Goal: Task Accomplishment & Management: Understand process/instructions

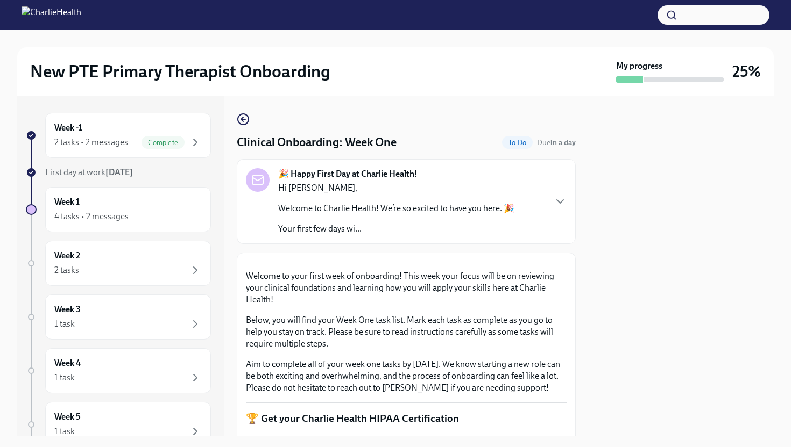
click at [487, 262] on button "Zoom image" at bounding box center [406, 262] width 321 height 0
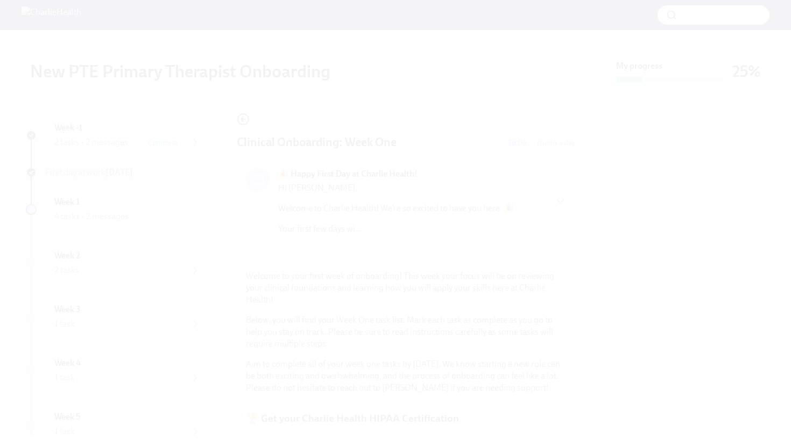
click at [487, 283] on button "Unzoom image" at bounding box center [395, 223] width 791 height 447
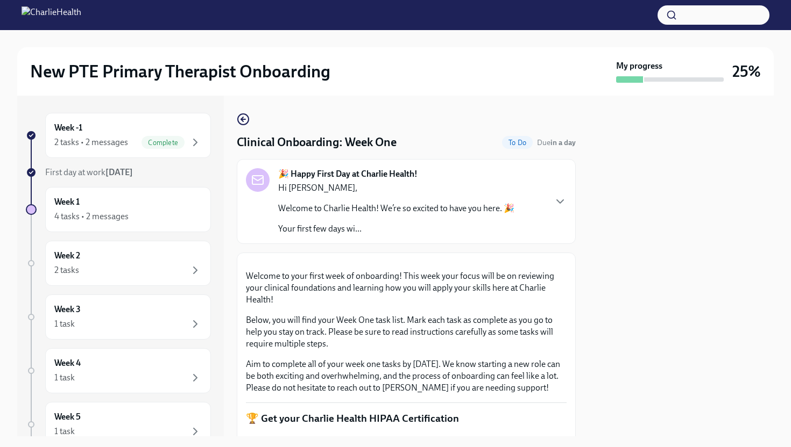
click at [650, 259] on div at bounding box center [680, 266] width 185 height 341
click at [650, 255] on div at bounding box center [680, 266] width 185 height 341
drag, startPoint x: 650, startPoint y: 254, endPoint x: 618, endPoint y: 241, distance: 34.3
click at [646, 254] on div at bounding box center [680, 266] width 185 height 341
click at [562, 196] on icon "button" at bounding box center [559, 201] width 13 height 13
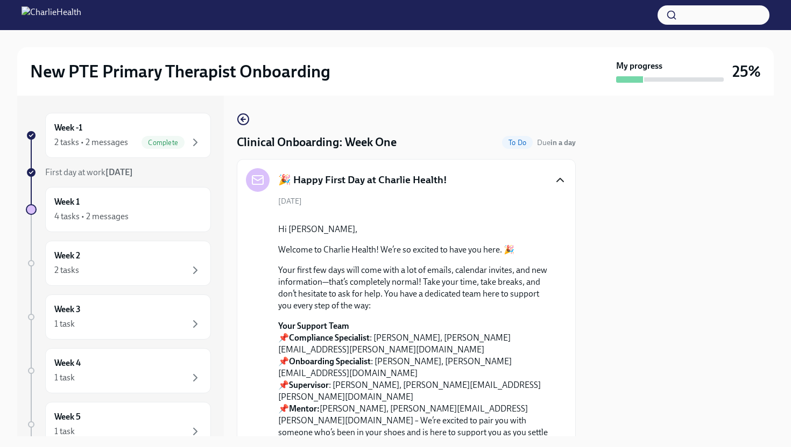
click at [661, 255] on div at bounding box center [680, 266] width 185 height 341
click at [530, 215] on div at bounding box center [413, 215] width 271 height 0
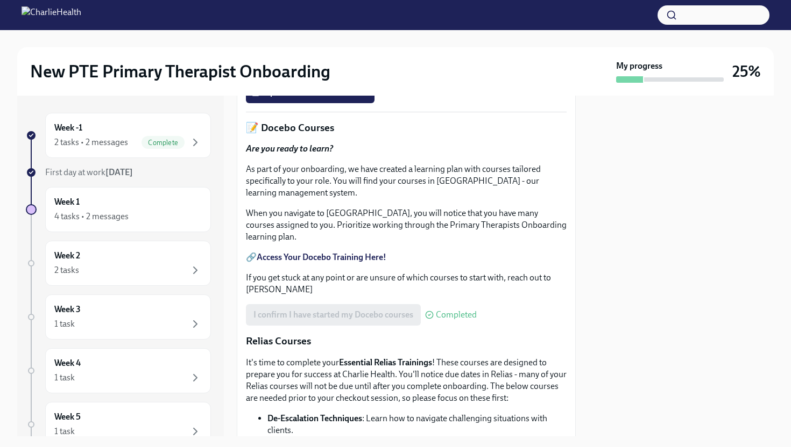
scroll to position [1205, 0]
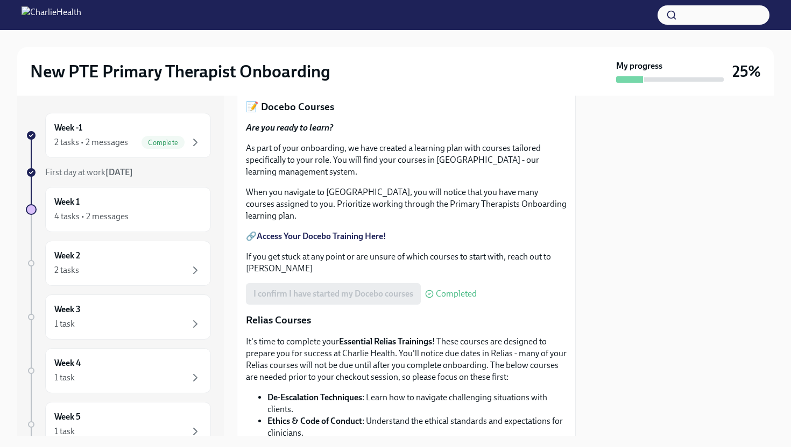
click at [338, 77] on span "Upload HIPAA Certification" at bounding box center [309, 71] width 113 height 11
click at [0, 0] on input "Upload HIPAA Certification" at bounding box center [0, 0] width 0 height 0
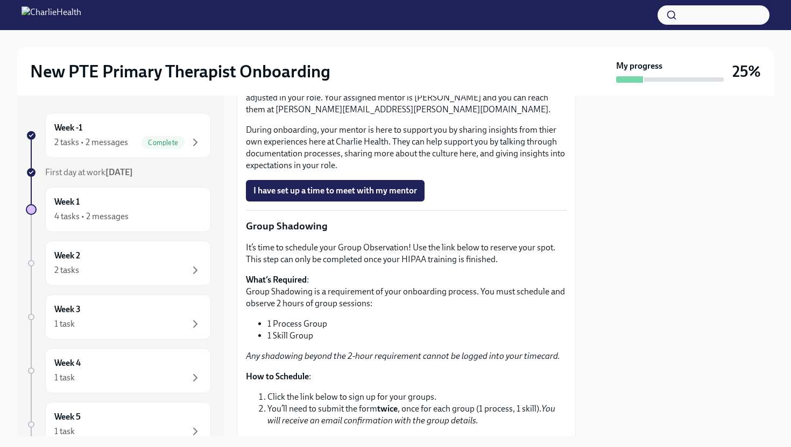
scroll to position [1957, 0]
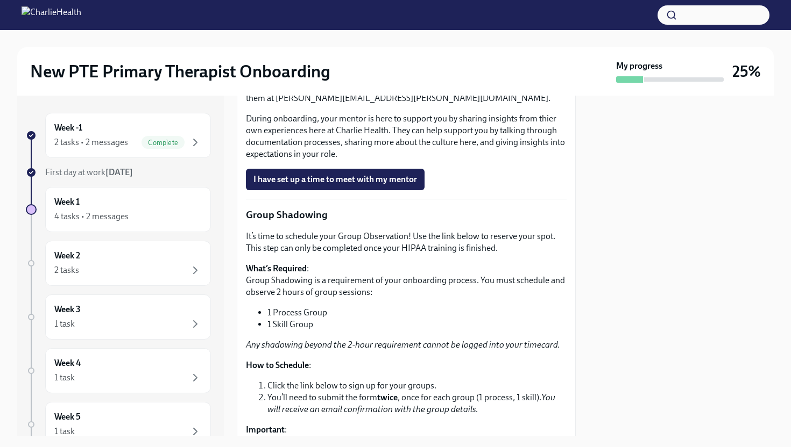
click at [379, 185] on span "I have set up a time to meet with my mentor" at bounding box center [334, 179] width 163 height 11
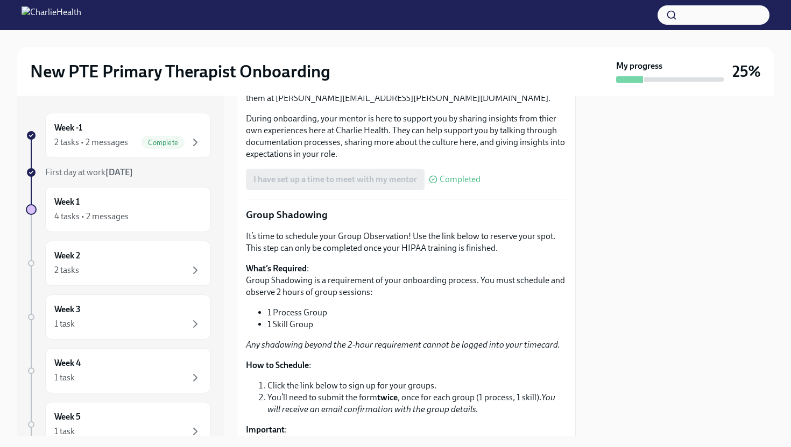
click at [685, 250] on div at bounding box center [680, 266] width 185 height 341
click at [685, 248] on div at bounding box center [680, 266] width 185 height 341
click at [101, 208] on div "Week 1 4 tasks • 2 messages" at bounding box center [127, 209] width 147 height 27
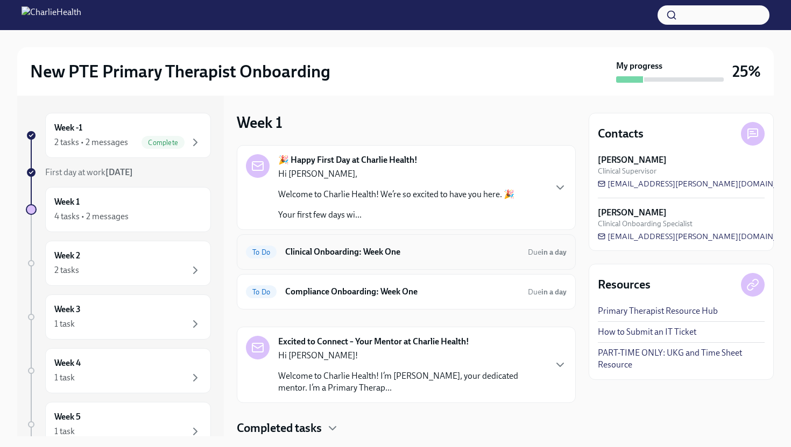
click at [457, 256] on h6 "Clinical Onboarding: Week One" at bounding box center [402, 252] width 234 height 12
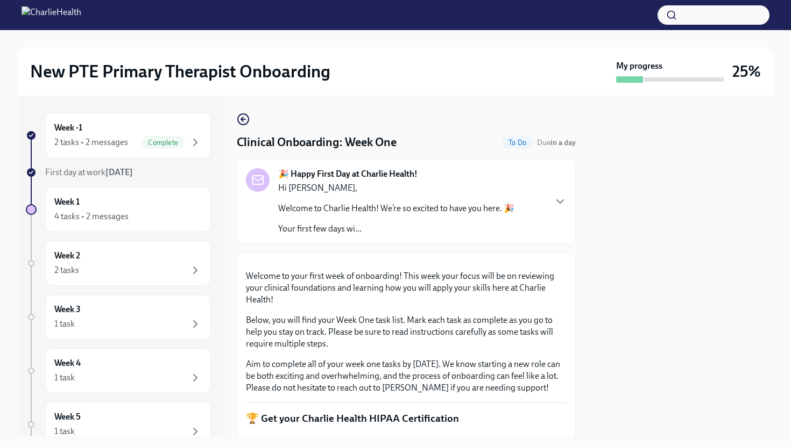
click at [624, 272] on div at bounding box center [680, 266] width 185 height 341
click at [556, 262] on button "Zoom image" at bounding box center [406, 262] width 321 height 0
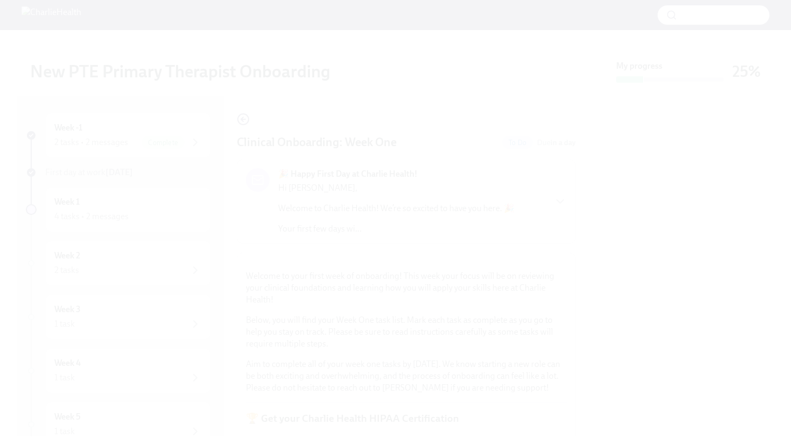
click at [557, 354] on button "Unzoom image" at bounding box center [395, 223] width 791 height 447
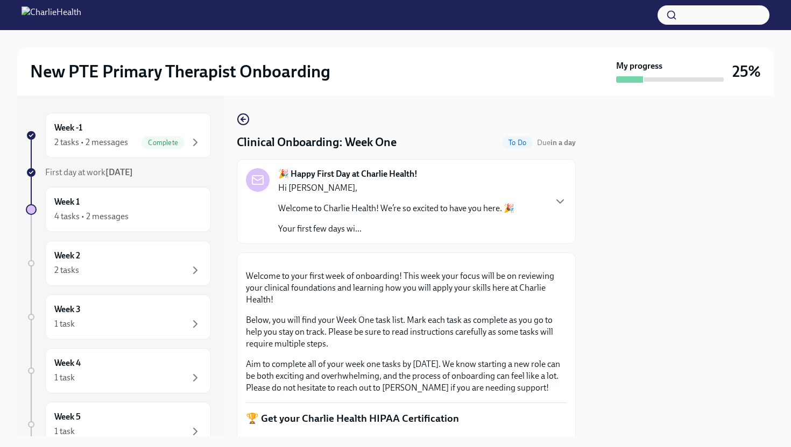
click at [533, 394] on div "Welcome to your first week of onboarding! This week your focus will be on revie…" at bounding box center [406, 332] width 321 height 124
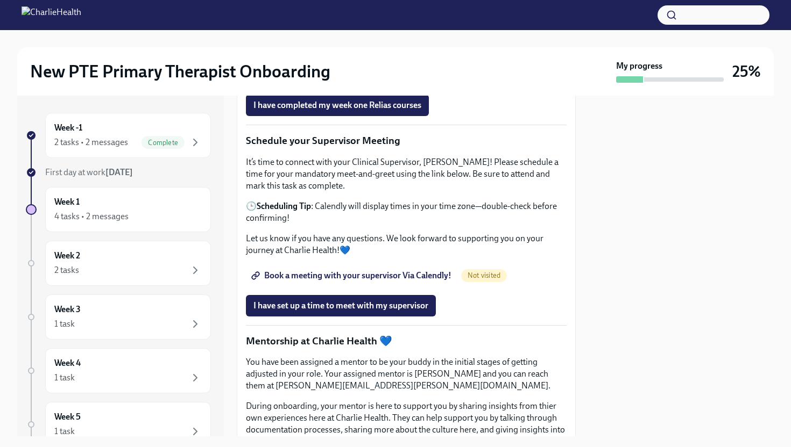
scroll to position [925, 0]
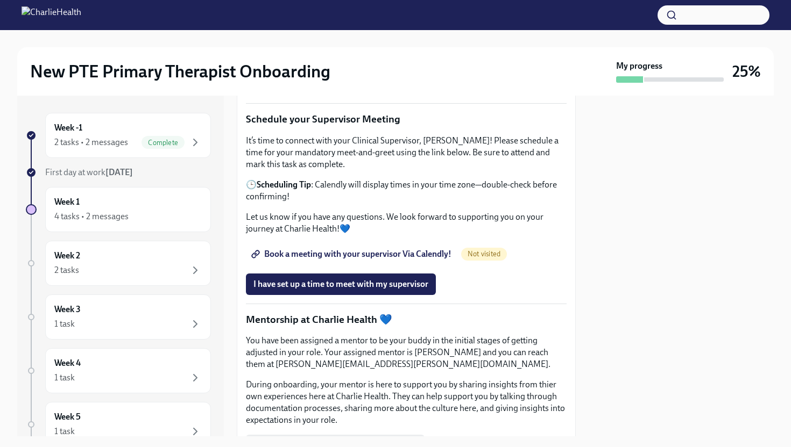
click at [617, 225] on div at bounding box center [680, 266] width 185 height 341
click at [141, 139] on span "Complete" at bounding box center [162, 143] width 43 height 8
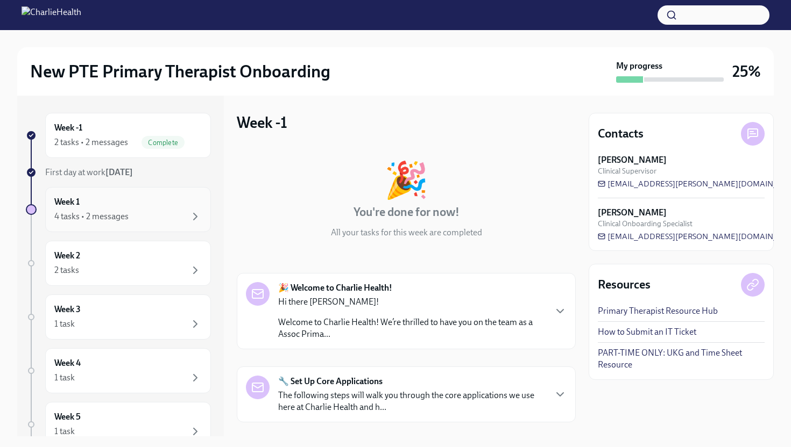
click at [173, 218] on div "4 tasks • 2 messages" at bounding box center [127, 216] width 147 height 13
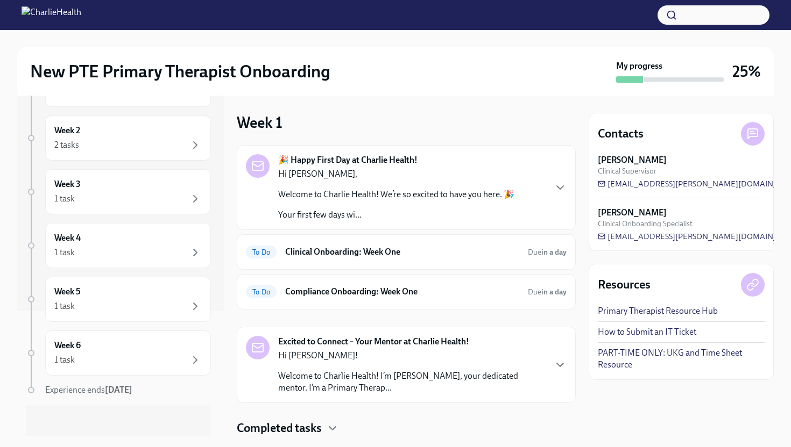
scroll to position [128, 0]
click at [753, 405] on div "Contacts [PERSON_NAME] Clinical Supervisor [PERSON_NAME][EMAIL_ADDRESS][PERSON_…" at bounding box center [680, 266] width 185 height 341
click at [624, 411] on div "Contacts [PERSON_NAME] Clinical Supervisor [PERSON_NAME][EMAIL_ADDRESS][PERSON_…" at bounding box center [680, 266] width 185 height 341
click at [462, 254] on h6 "Clinical Onboarding: Week One" at bounding box center [402, 252] width 234 height 12
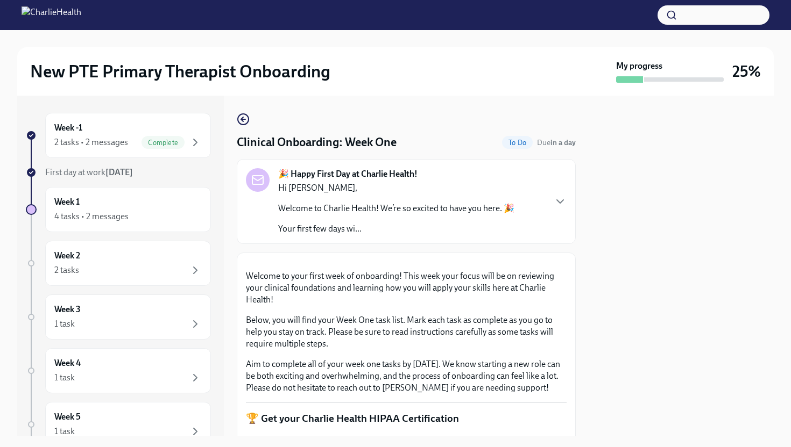
click at [526, 394] on div "Welcome to your first week of onboarding! This week your focus will be on revie…" at bounding box center [406, 332] width 321 height 124
click at [127, 138] on div "2 tasks • 2 messages" at bounding box center [91, 143] width 74 height 12
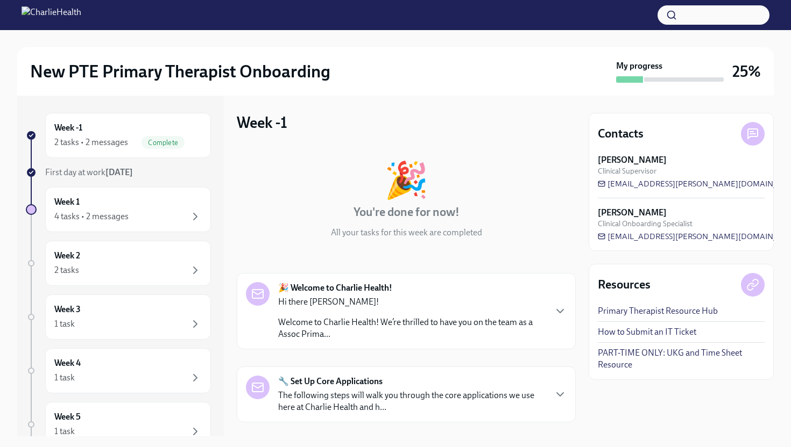
click at [433, 326] on p "Welcome to Charlie Health! We’re thrilled to have you on the team as a Assoc Pr…" at bounding box center [411, 329] width 267 height 24
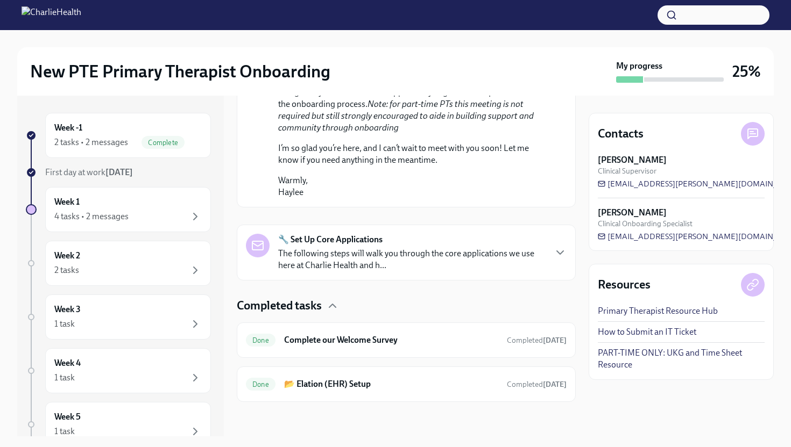
scroll to position [731, 0]
click at [433, 272] on p "The following steps will walk you through the core applications we use here at …" at bounding box center [411, 260] width 267 height 24
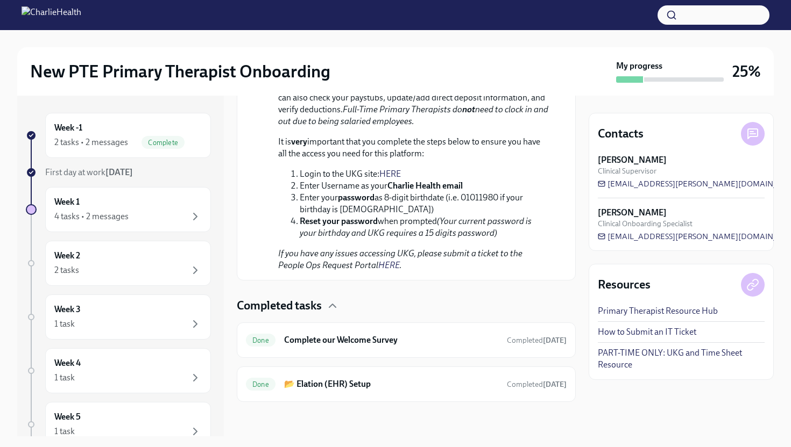
scroll to position [1598, 0]
click at [168, 134] on div "Week -1 2 tasks • 2 messages Complete" at bounding box center [127, 135] width 147 height 27
click at [166, 133] on div "Week -1 2 tasks • 2 messages Complete" at bounding box center [127, 135] width 147 height 27
click at [122, 128] on div "Week -1 2 tasks • 2 messages Complete" at bounding box center [127, 135] width 147 height 27
click at [324, 302] on div "Completed tasks" at bounding box center [406, 306] width 339 height 16
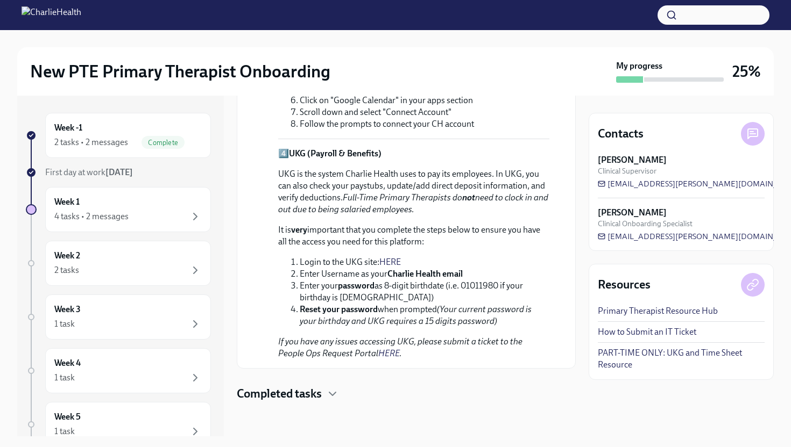
scroll to position [1510, 0]
click at [300, 394] on h4 "Completed tasks" at bounding box center [279, 394] width 85 height 16
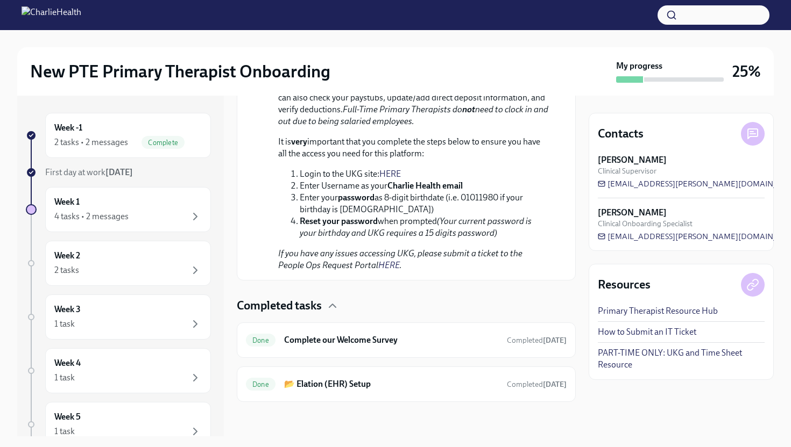
scroll to position [1598, 0]
click at [99, 132] on div "Week -1 2 tasks • 2 messages Complete" at bounding box center [127, 135] width 147 height 27
click at [101, 215] on div "4 tasks • 2 messages" at bounding box center [91, 217] width 74 height 12
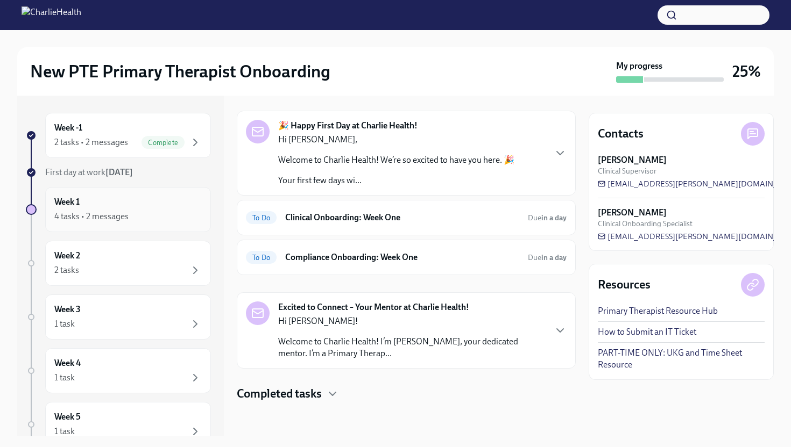
scroll to position [34, 0]
click at [326, 165] on p "Welcome to Charlie Health! We’re so excited to have you here. 🎉" at bounding box center [396, 160] width 236 height 12
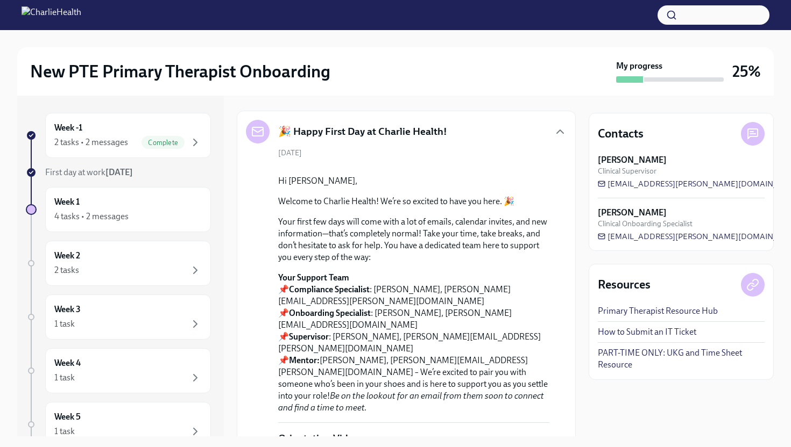
scroll to position [867, 0]
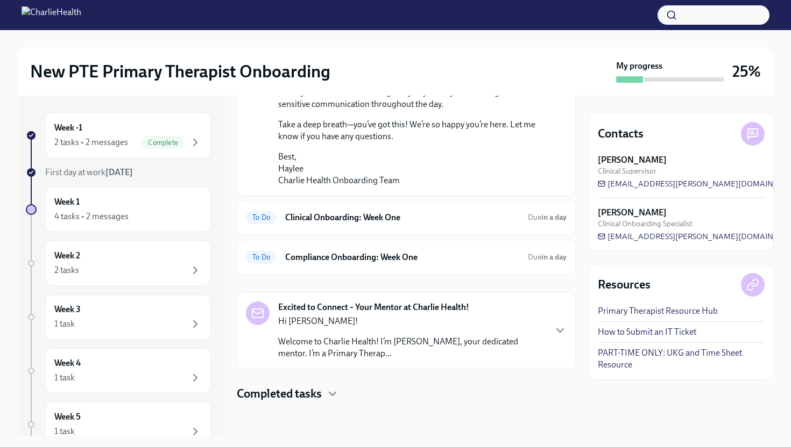
click at [382, 159] on p "Best, [PERSON_NAME] Health Onboarding Team" at bounding box center [413, 168] width 271 height 35
click at [290, 393] on h4 "Completed tasks" at bounding box center [279, 394] width 85 height 16
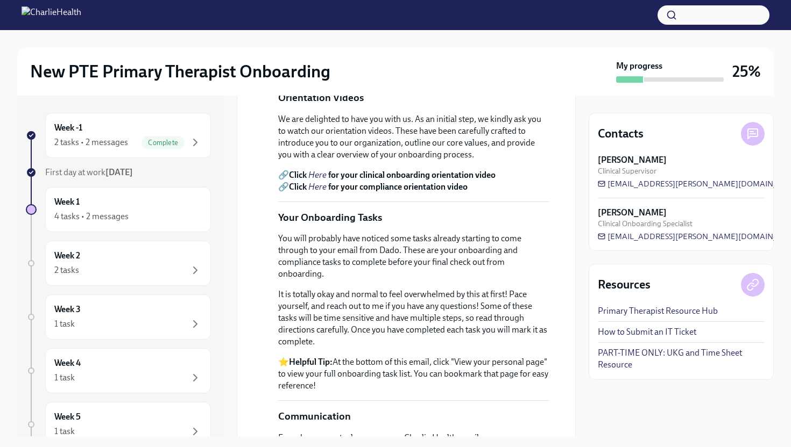
scroll to position [375, 0]
click at [482, 181] on strong "for your clinical onboarding orientation video" at bounding box center [411, 175] width 167 height 10
click at [331, 181] on strong "for your clinical onboarding orientation video" at bounding box center [411, 175] width 167 height 10
click at [309, 181] on em "Here" at bounding box center [317, 175] width 18 height 10
